Goal: Find specific page/section: Find specific page/section

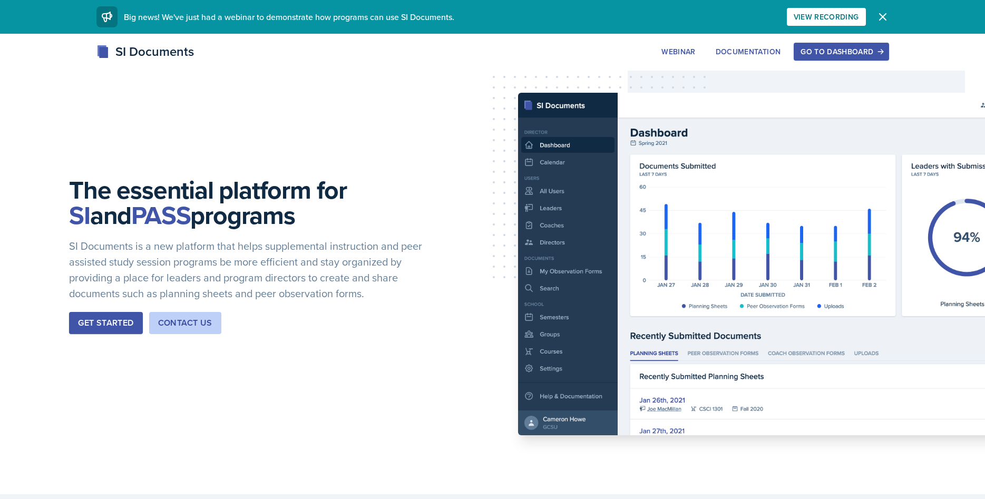
click at [849, 60] on button "Go to Dashboard" at bounding box center [841, 52] width 95 height 18
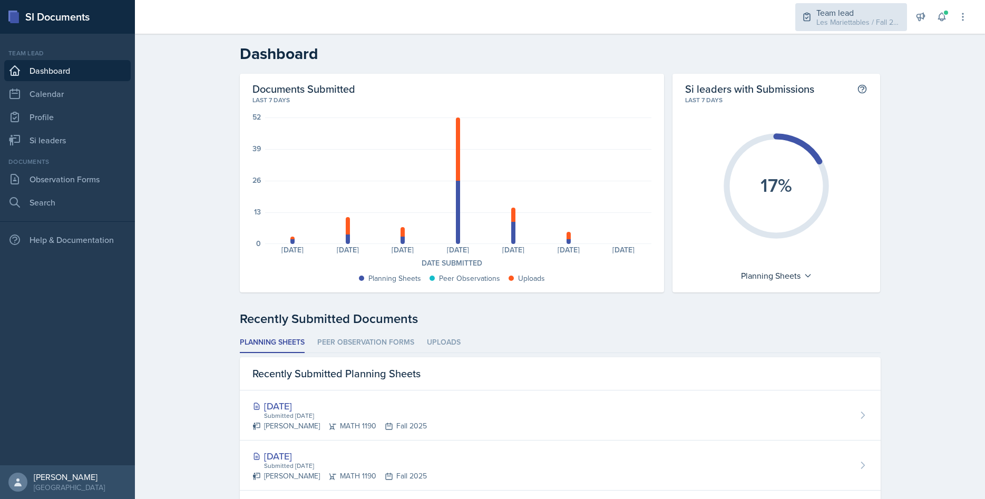
click at [830, 11] on div "Team lead" at bounding box center [858, 12] width 84 height 13
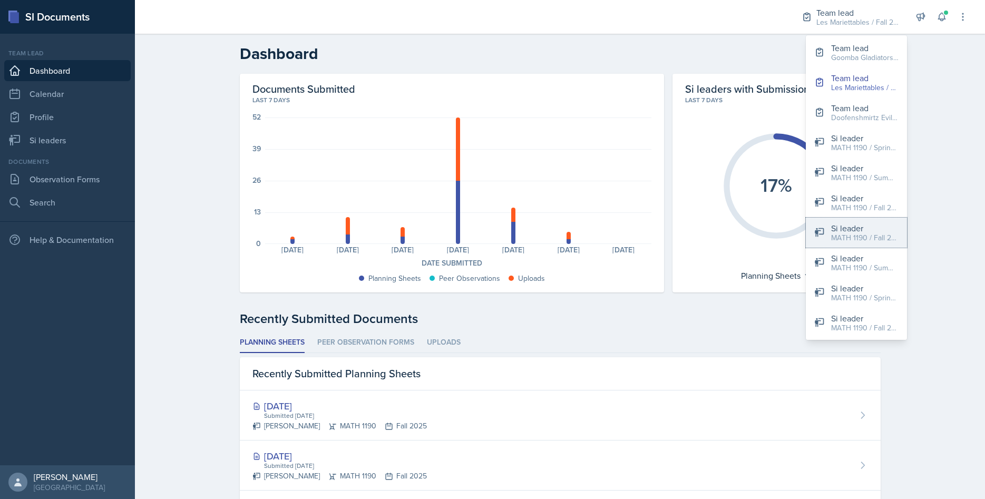
click at [851, 228] on div "Si leader" at bounding box center [864, 228] width 67 height 13
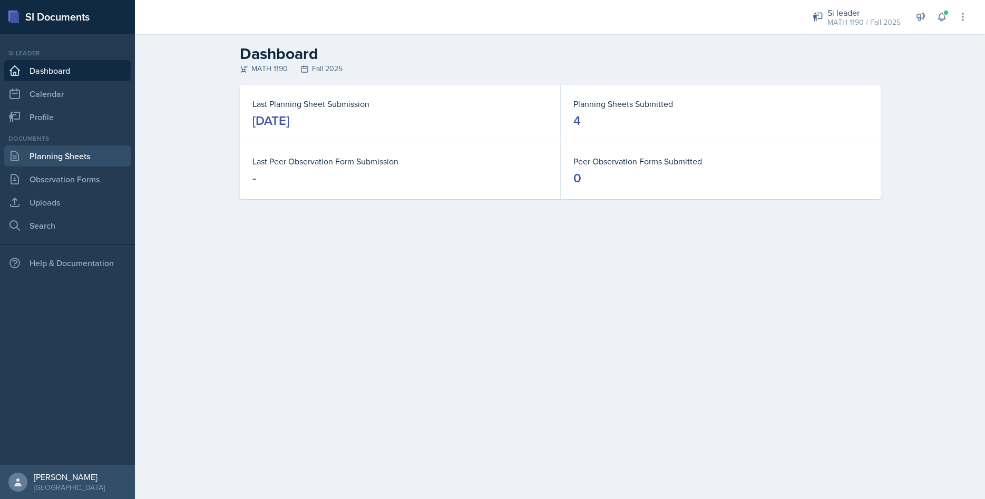
click at [70, 149] on link "Planning Sheets" at bounding box center [67, 155] width 126 height 21
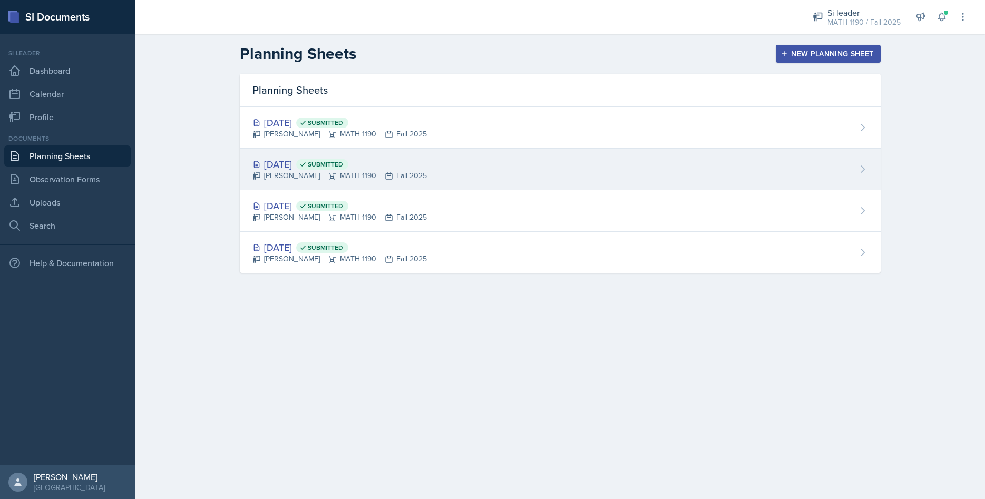
click at [298, 164] on div "[DATE] Submitted" at bounding box center [339, 164] width 174 height 14
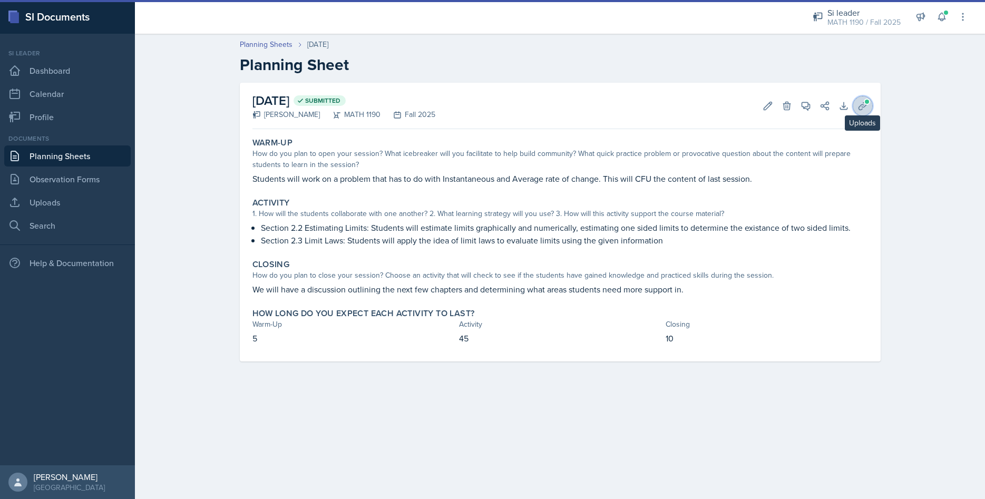
click at [859, 105] on icon at bounding box center [862, 106] width 11 height 11
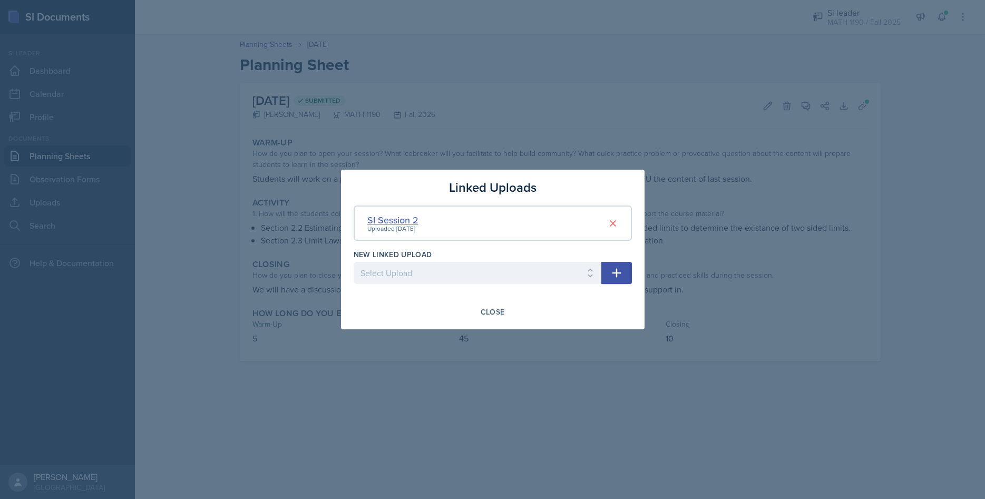
click at [382, 215] on div "SI Session 2" at bounding box center [392, 220] width 51 height 14
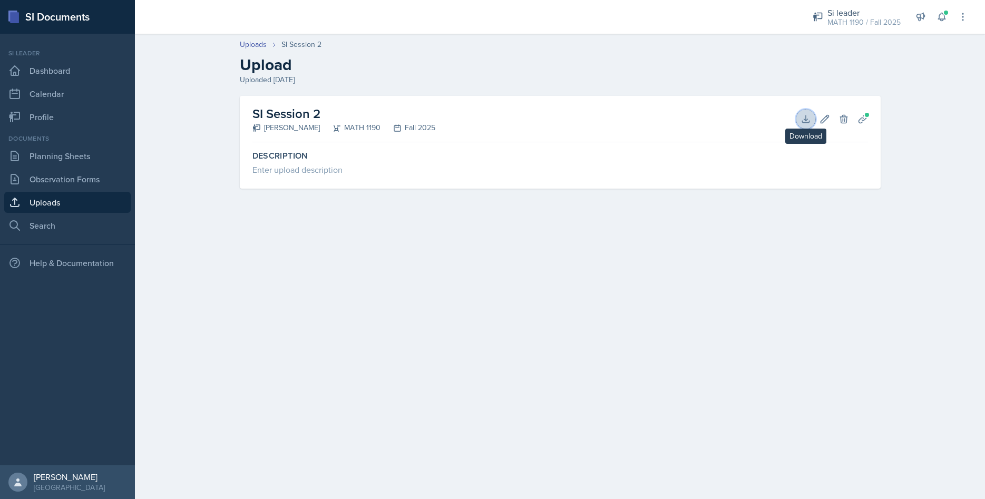
click at [803, 123] on icon at bounding box center [806, 119] width 11 height 11
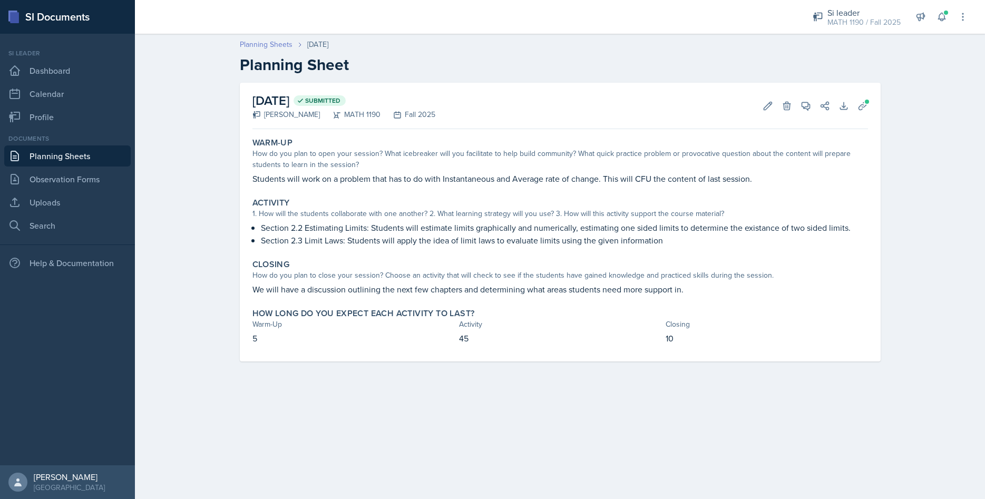
click at [278, 50] on link "Planning Sheets" at bounding box center [266, 44] width 53 height 11
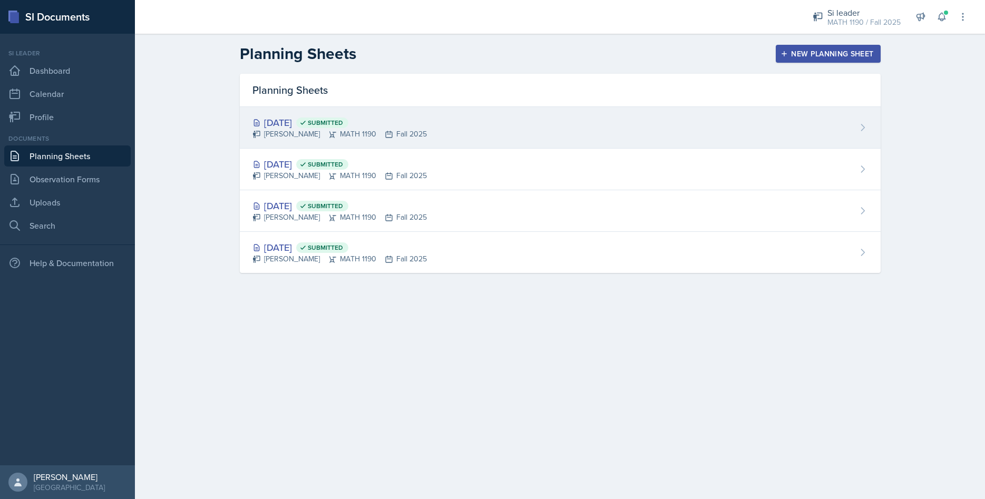
click at [291, 118] on div "[DATE] Submitted" at bounding box center [339, 122] width 174 height 14
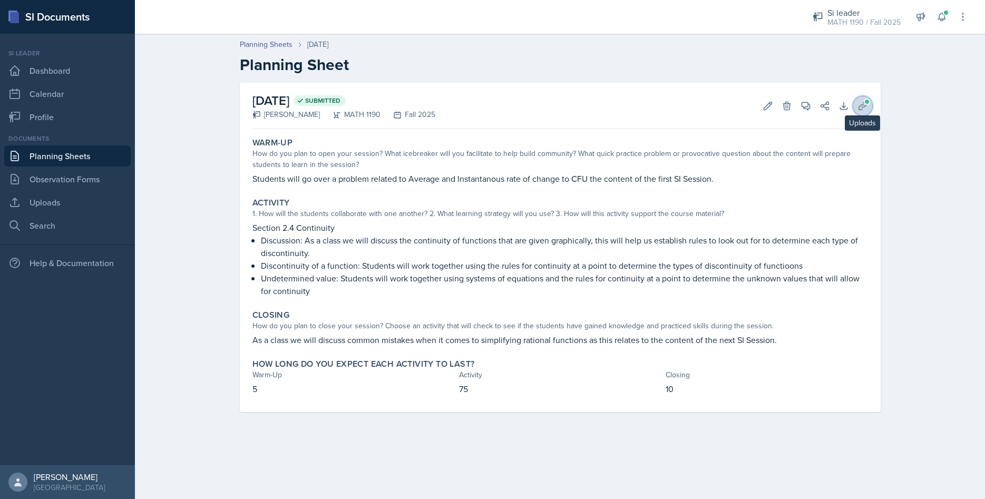
click at [861, 98] on button "Uploads" at bounding box center [862, 105] width 19 height 19
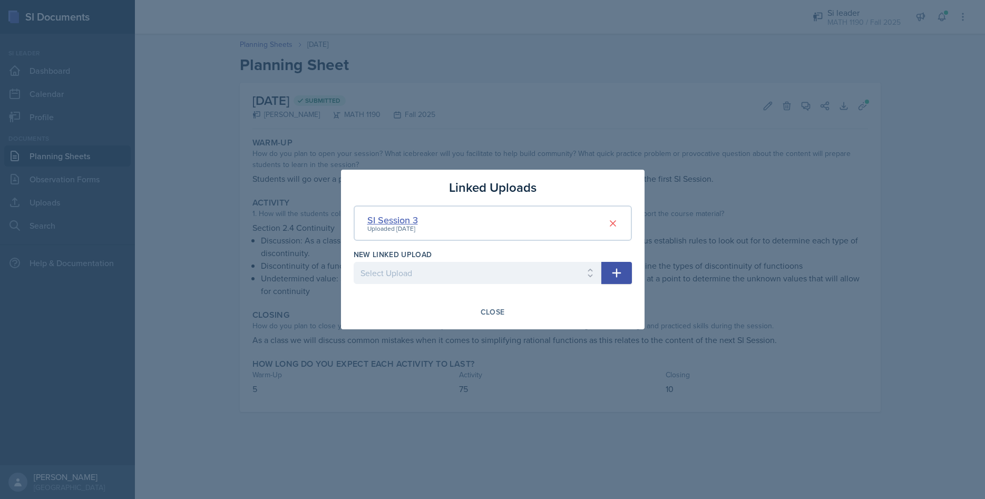
click at [399, 220] on div "SI Session 3" at bounding box center [392, 220] width 51 height 14
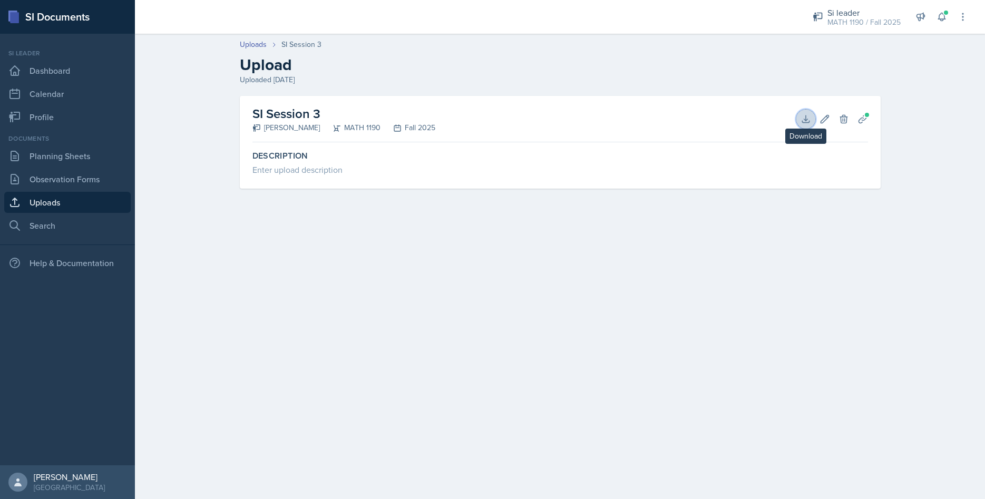
click at [809, 112] on button "Download" at bounding box center [805, 119] width 19 height 19
